Goal: Transaction & Acquisition: Purchase product/service

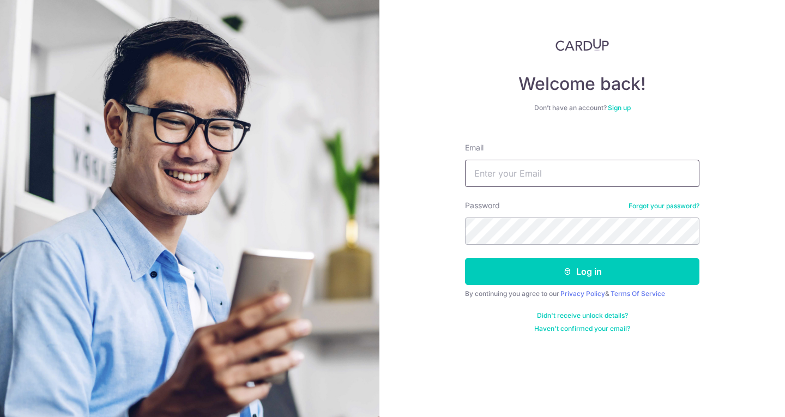
drag, startPoint x: 0, startPoint y: 0, endPoint x: 541, endPoint y: 176, distance: 568.5
click at [541, 176] on input "Email" at bounding box center [582, 173] width 234 height 27
type input "leeshuhooi@gmail.com"
click at [465, 258] on button "Log in" at bounding box center [582, 271] width 234 height 27
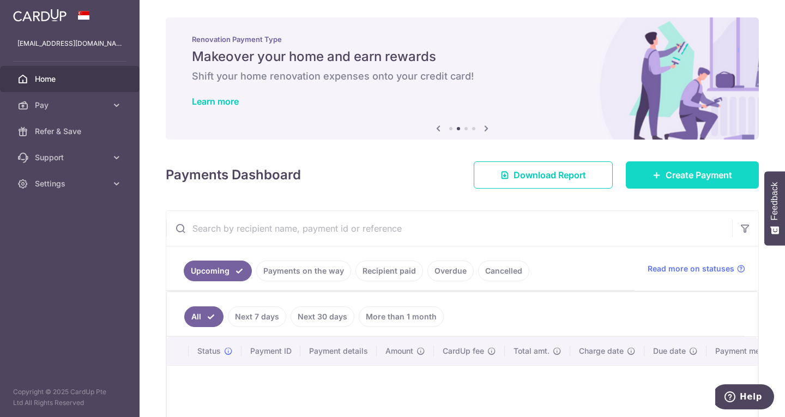
click at [643, 173] on link "Create Payment" at bounding box center [692, 174] width 133 height 27
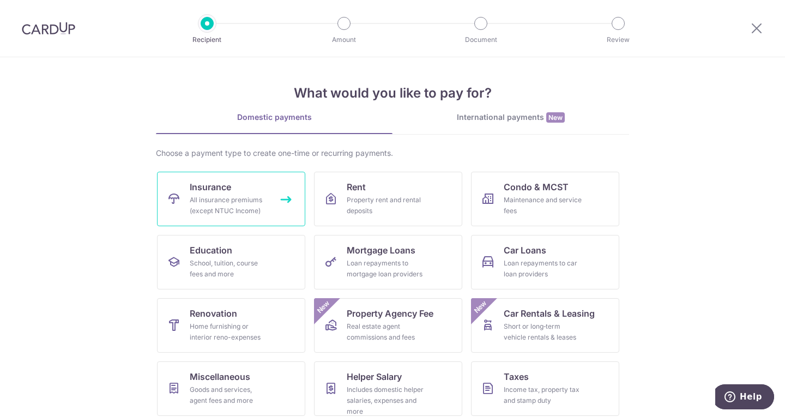
click at [254, 182] on link "Insurance All insurance premiums (except NTUC Income)" at bounding box center [231, 199] width 148 height 55
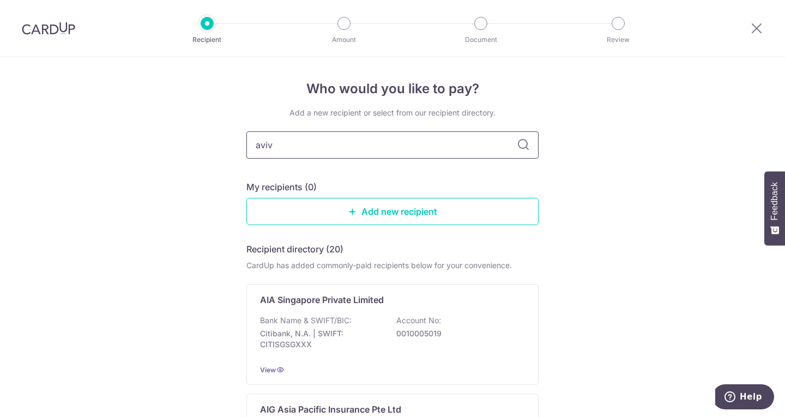
type input "aviva"
type input "singlife"
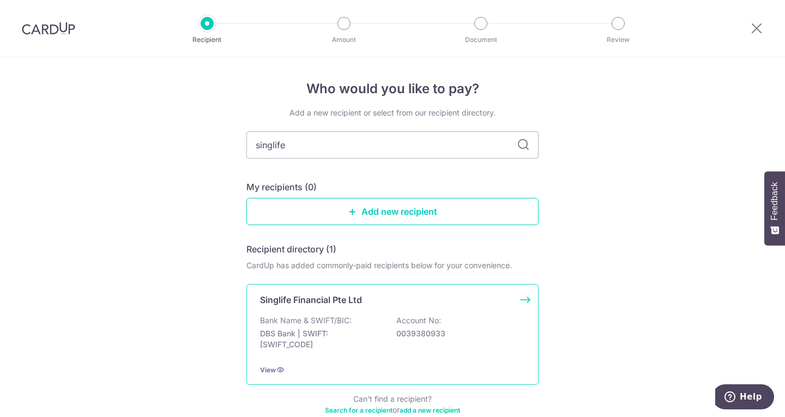
click at [381, 321] on div "Bank Name & SWIFT/BIC: DBS Bank | SWIFT: DBSSSGSGXXX Account No: 0039380933" at bounding box center [392, 335] width 265 height 40
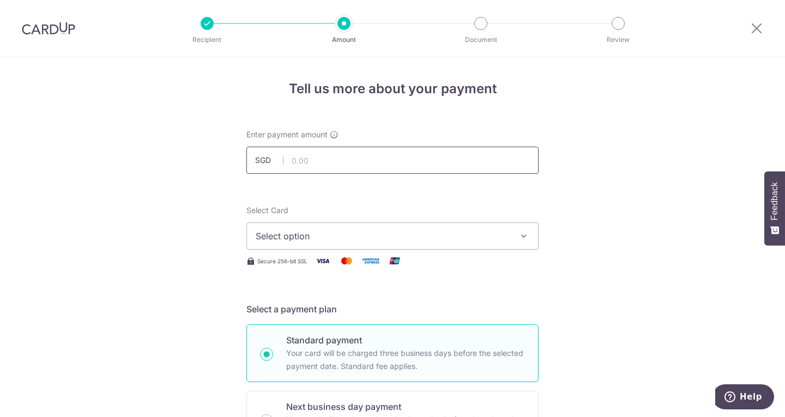
click at [376, 161] on input "text" at bounding box center [392, 160] width 292 height 27
type input "1,150.20"
click at [358, 238] on span "Select option" at bounding box center [383, 235] width 254 height 13
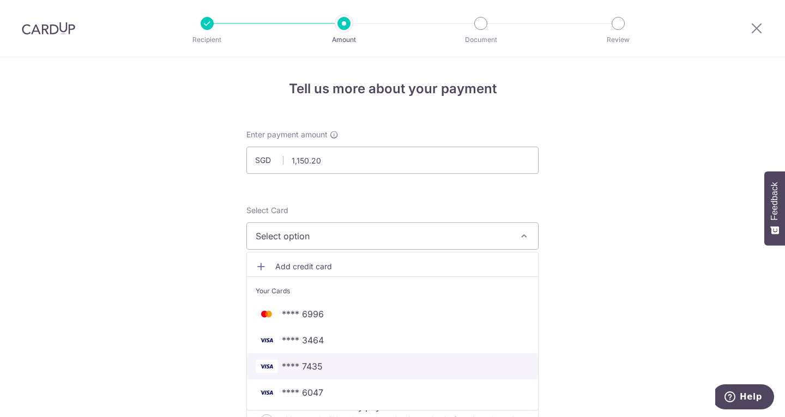
click at [312, 365] on span "**** 7435" at bounding box center [302, 366] width 41 height 13
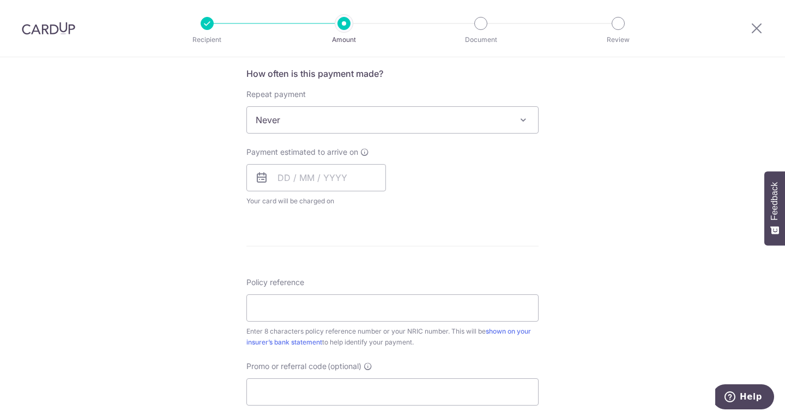
scroll to position [414, 0]
click at [292, 182] on input "text" at bounding box center [316, 175] width 140 height 27
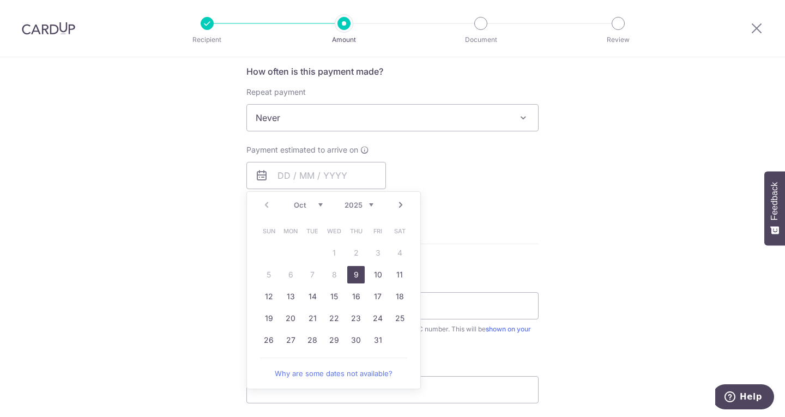
click at [210, 202] on div "Tell us more about your payment Enter payment amount SGD 1,150.20 1150.20 Selec…" at bounding box center [392, 136] width 785 height 986
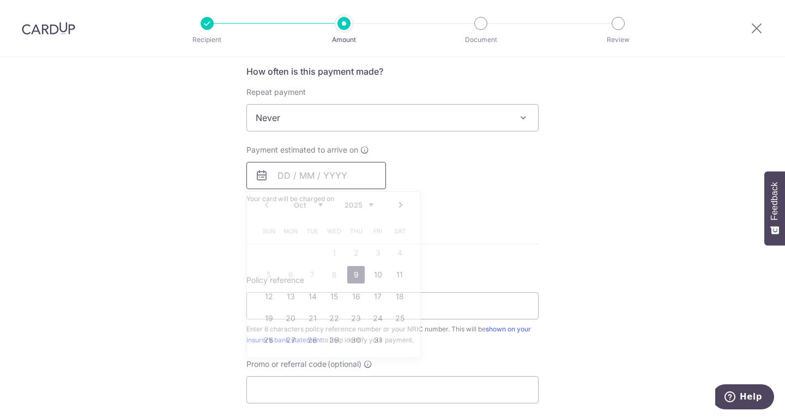
click at [269, 178] on input "text" at bounding box center [316, 175] width 140 height 27
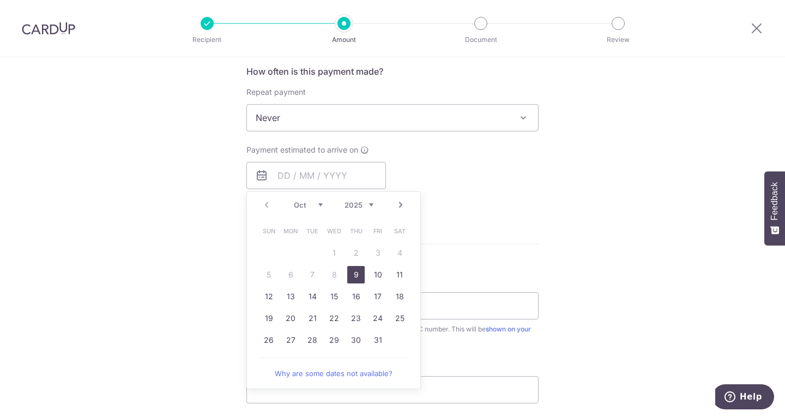
click at [349, 274] on link "9" at bounding box center [355, 274] width 17 height 17
type input "[DATE]"
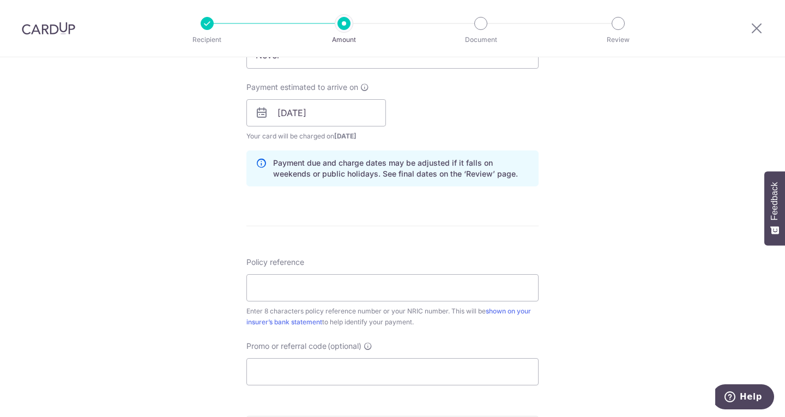
scroll to position [476, 0]
click at [343, 290] on input "Policy reference" at bounding box center [392, 288] width 292 height 27
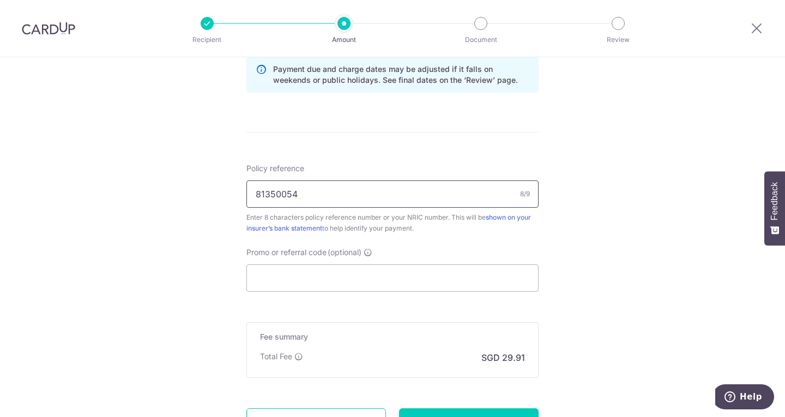
scroll to position [571, 0]
type input "81350054"
click at [343, 290] on input "Promo or referral code (optional)" at bounding box center [392, 277] width 292 height 27
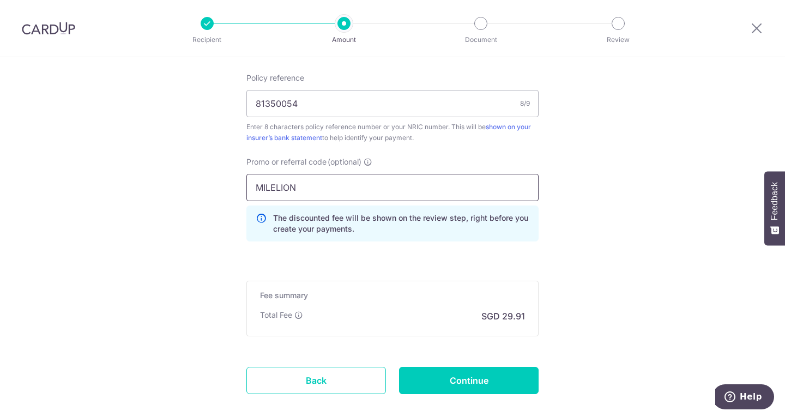
scroll to position [720, 0]
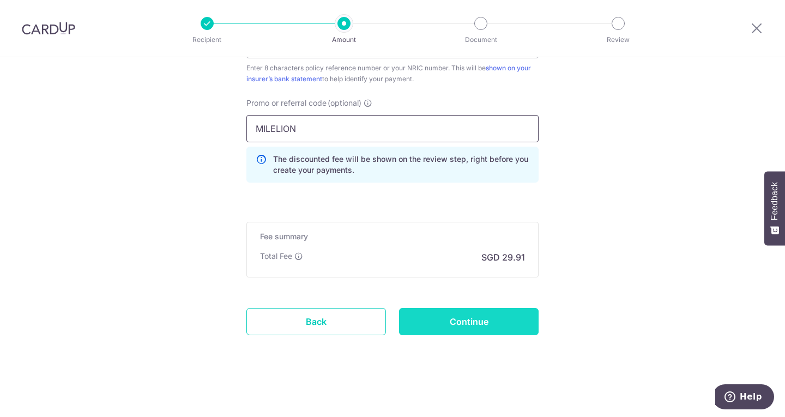
type input "MILELION"
click at [445, 321] on input "Continue" at bounding box center [469, 321] width 140 height 27
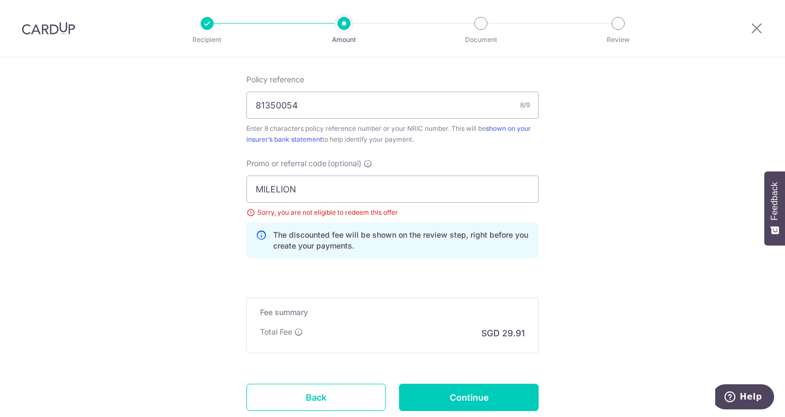
scroll to position [656, 0]
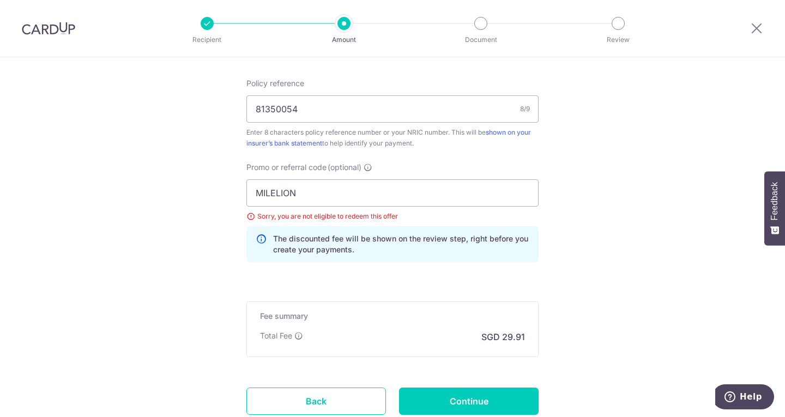
click at [378, 208] on div "MILELION Sorry, you are not eligible to redeem this offer The discounted fee wi…" at bounding box center [392, 220] width 292 height 83
click at [376, 203] on input "MILELION" at bounding box center [392, 192] width 292 height 27
type input "M"
type input "OFF225"
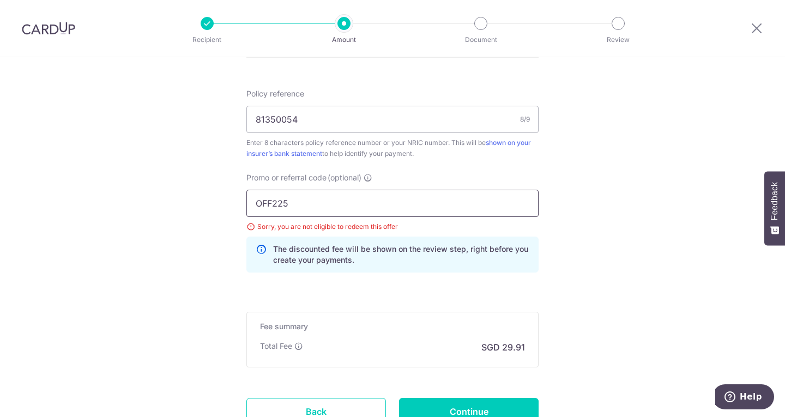
scroll to position [735, 0]
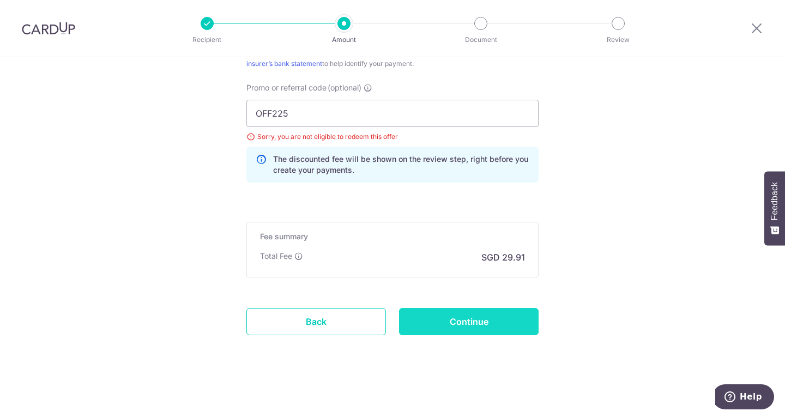
click at [422, 330] on input "Continue" at bounding box center [469, 321] width 140 height 27
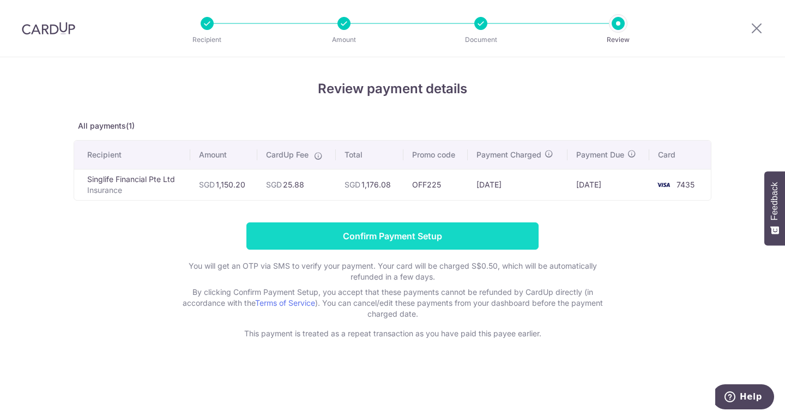
click at [409, 232] on input "Confirm Payment Setup" at bounding box center [392, 235] width 292 height 27
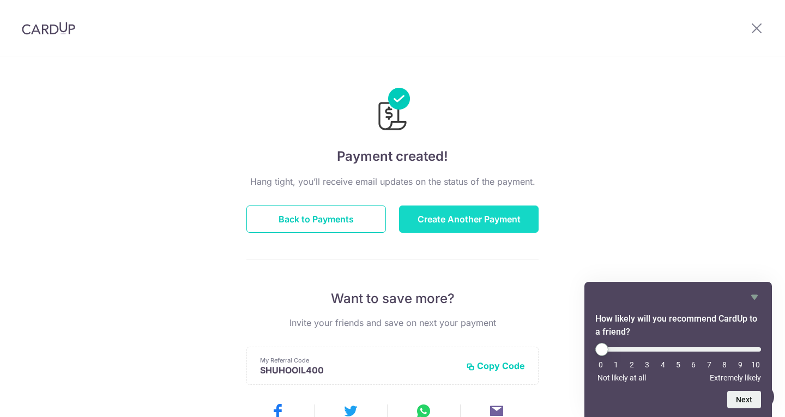
click at [432, 224] on button "Create Another Payment" at bounding box center [469, 219] width 140 height 27
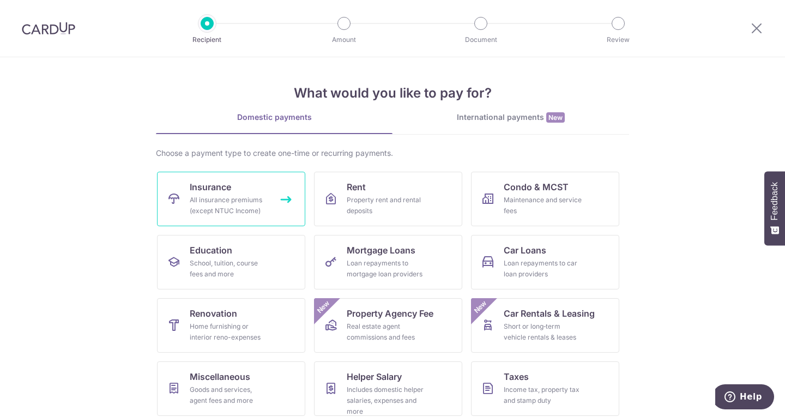
click at [257, 214] on div "All insurance premiums (except NTUC Income)" at bounding box center [229, 206] width 78 height 22
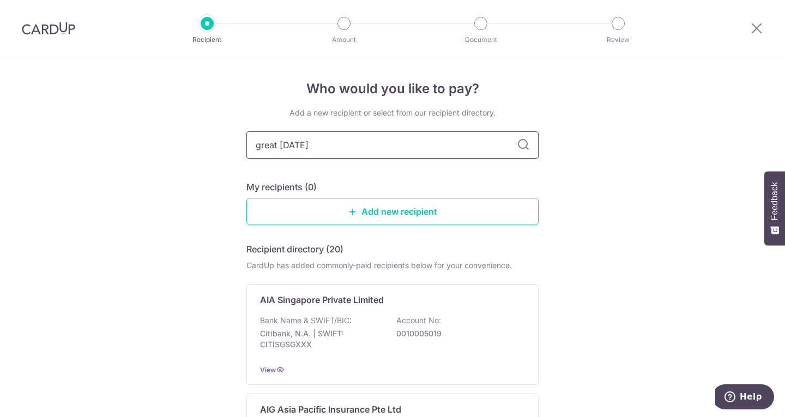
type input "great eastern"
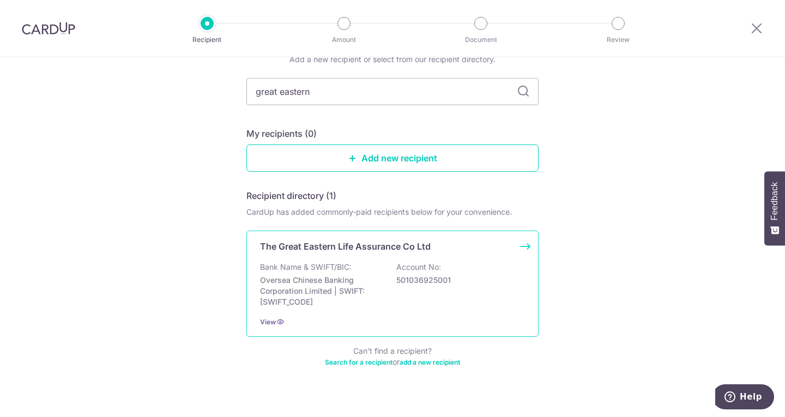
scroll to position [55, 0]
drag, startPoint x: 348, startPoint y: 289, endPoint x: 313, endPoint y: 288, distance: 34.9
click at [313, 288] on p "Oversea Chinese Banking Corporation Limited | SWIFT: OCBCSGSGXXX" at bounding box center [321, 290] width 122 height 33
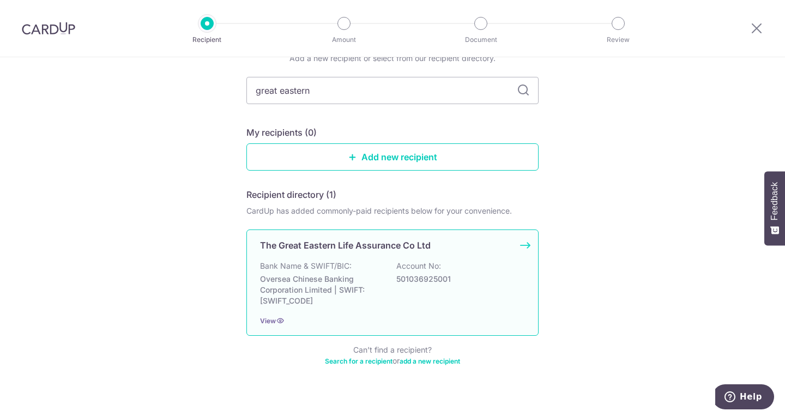
click at [313, 288] on p "Oversea Chinese Banking Corporation Limited | SWIFT: OCBCSGSGXXX" at bounding box center [321, 290] width 122 height 33
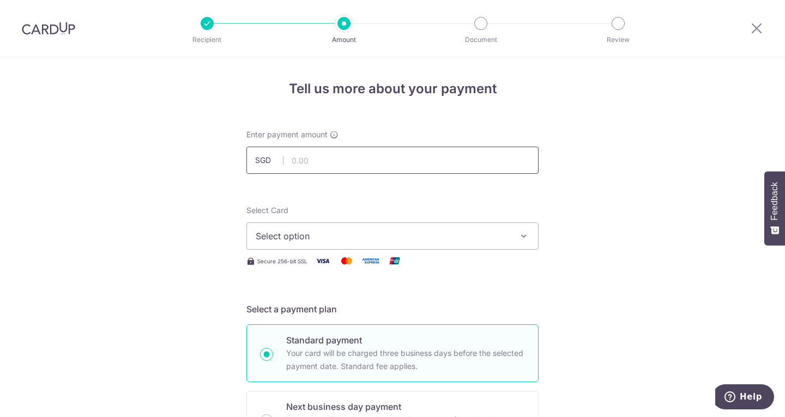
click at [408, 164] on input "text" at bounding box center [392, 160] width 292 height 27
type input "1,447.20"
click at [404, 230] on span "Select option" at bounding box center [383, 235] width 254 height 13
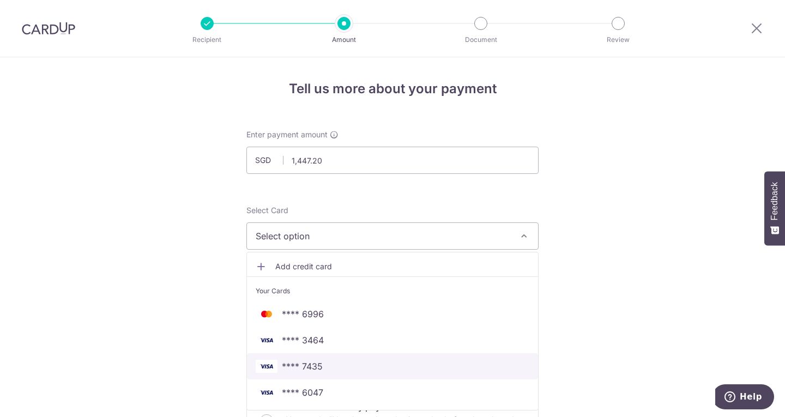
click at [304, 361] on span "**** 7435" at bounding box center [302, 366] width 41 height 13
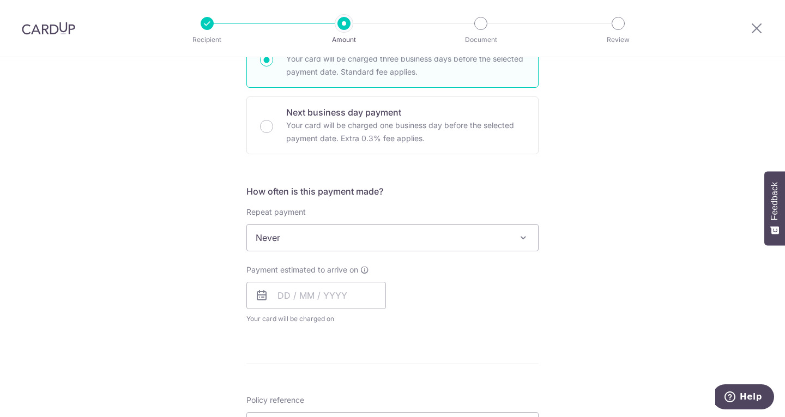
scroll to position [295, 0]
click at [273, 294] on input "text" at bounding box center [316, 294] width 140 height 27
click at [352, 395] on link "9" at bounding box center [355, 393] width 17 height 17
type input "[DATE]"
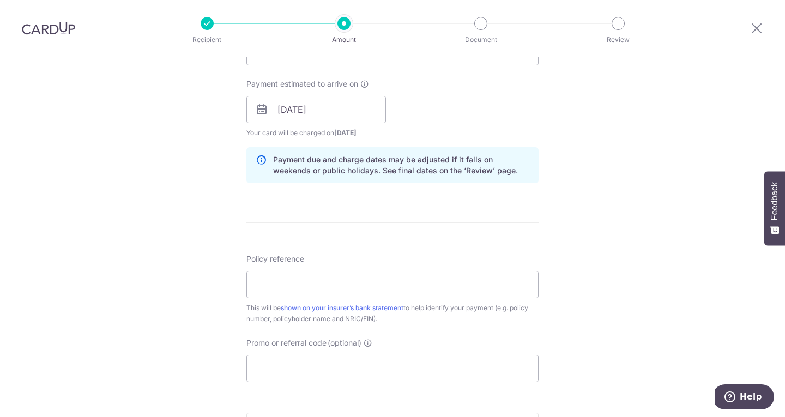
scroll to position [481, 0]
click at [436, 282] on input "Policy reference" at bounding box center [392, 283] width 292 height 27
type input "0028042379"
click at [385, 369] on input "Promo or referral code (optional)" at bounding box center [392, 367] width 292 height 27
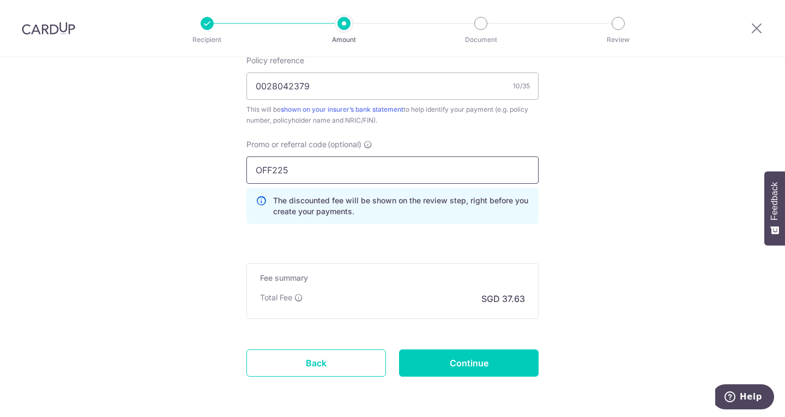
scroll to position [676, 0]
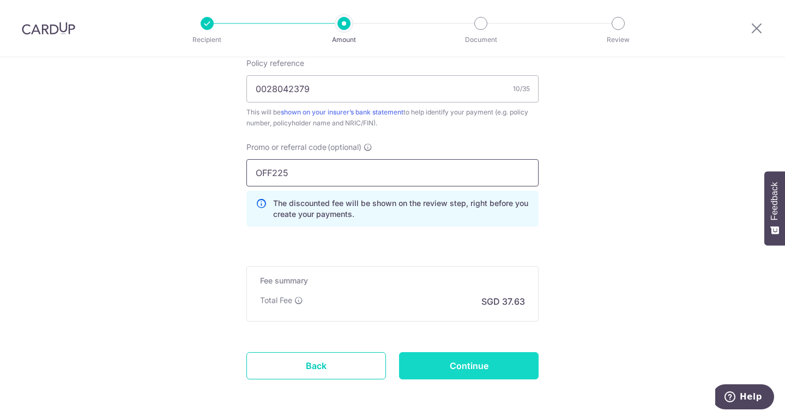
type input "OFF225"
click at [458, 360] on input "Continue" at bounding box center [469, 365] width 140 height 27
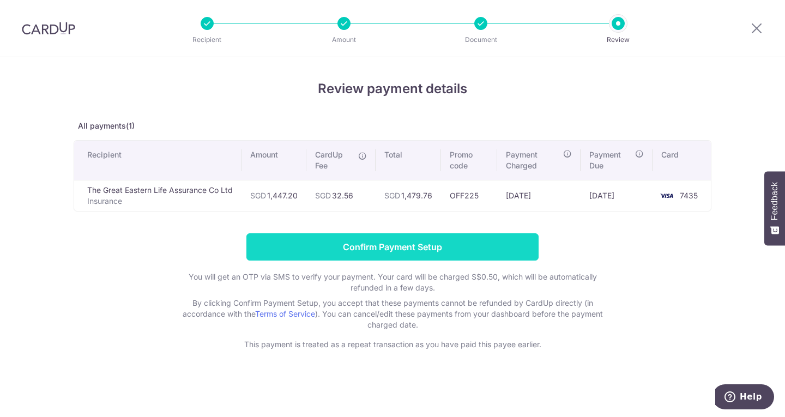
click at [410, 245] on input "Confirm Payment Setup" at bounding box center [392, 246] width 292 height 27
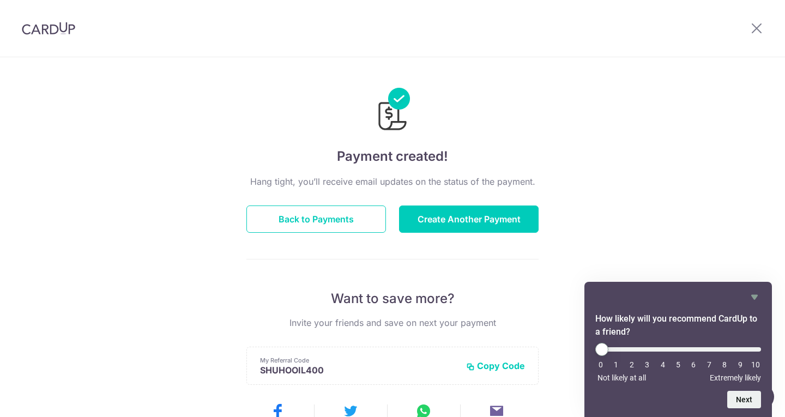
click at [694, 231] on div "Payment created! Hang tight, you’ll receive email updates on the status of the …" at bounding box center [392, 348] width 785 height 582
click at [352, 220] on button "Back to Payments" at bounding box center [316, 219] width 140 height 27
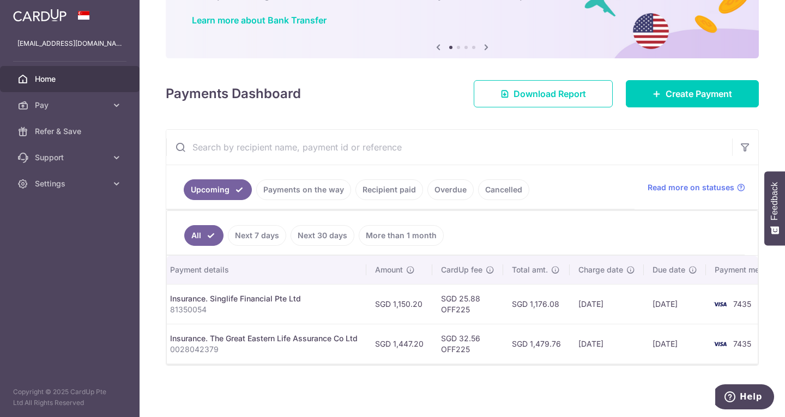
scroll to position [0, 226]
